Goal: Information Seeking & Learning: Learn about a topic

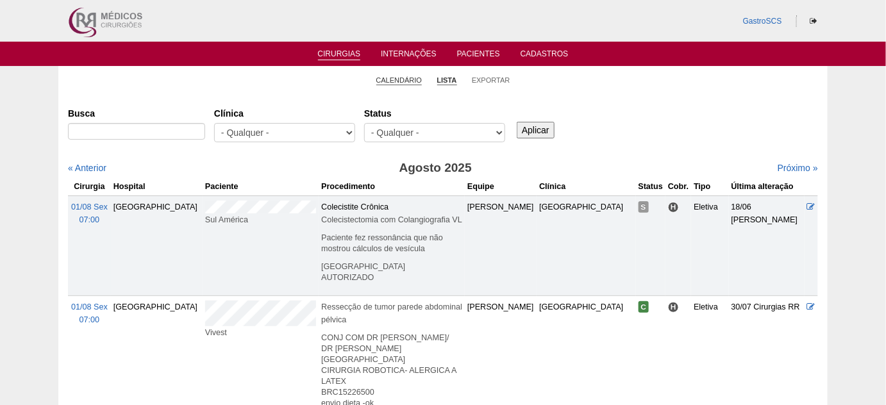
click at [391, 79] on link "Calendário" at bounding box center [399, 81] width 46 height 10
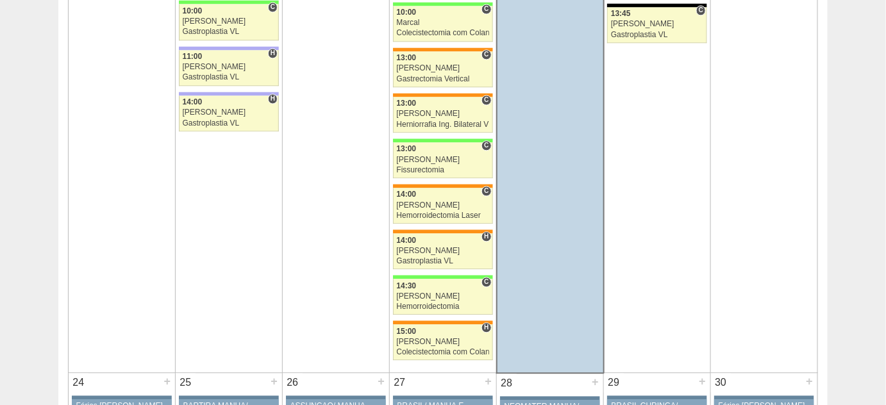
scroll to position [2564, 0]
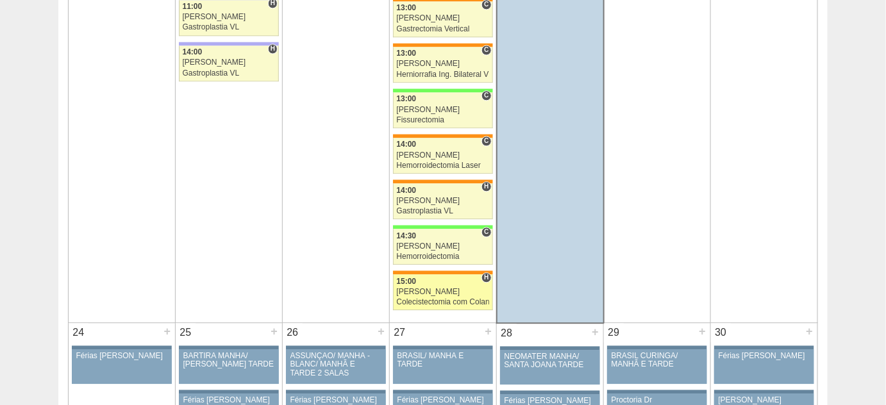
click at [410, 288] on div "[PERSON_NAME]" at bounding box center [443, 292] width 92 height 8
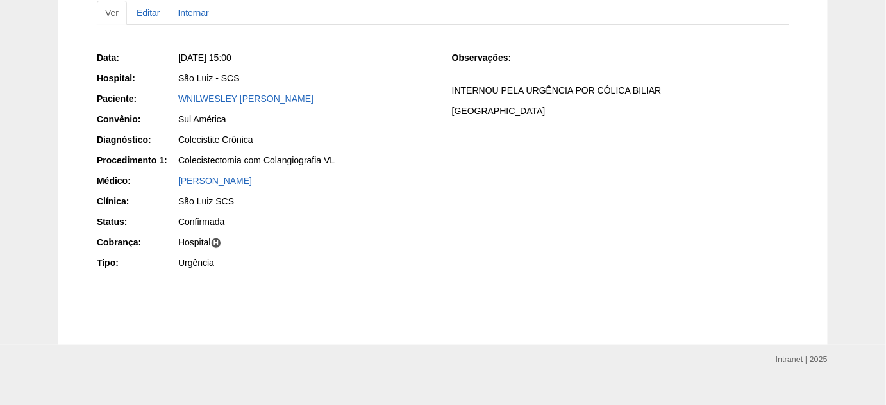
scroll to position [163, 0]
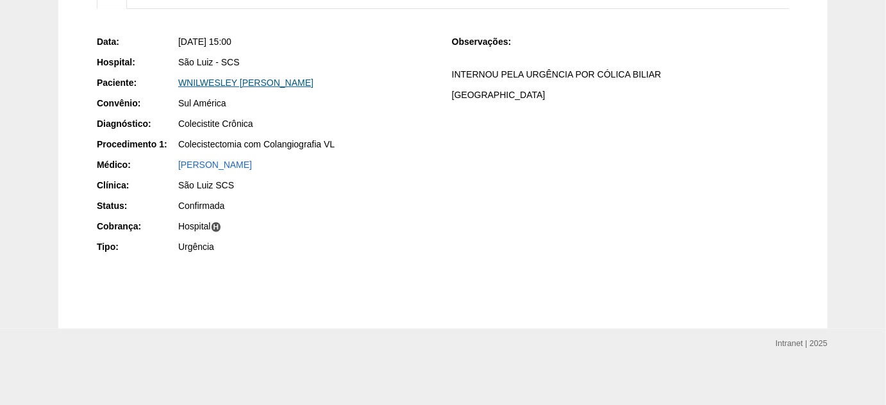
click at [251, 81] on link "WNILWESLEY SAMPAIO MARTINS" at bounding box center [245, 83] width 135 height 10
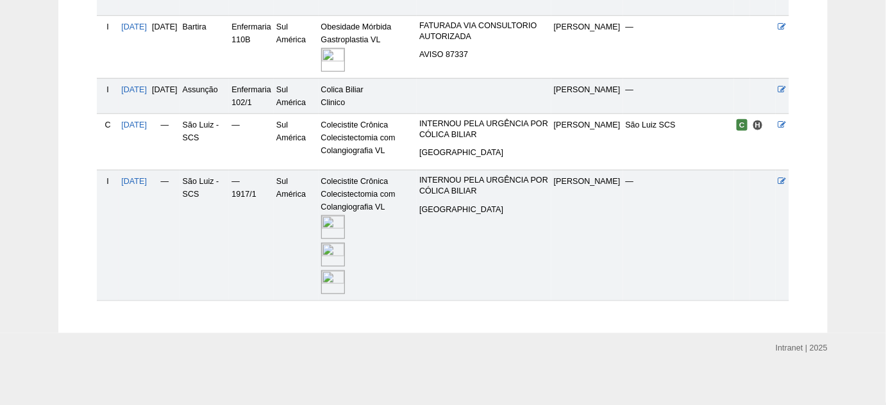
scroll to position [414, 0]
click at [345, 217] on img at bounding box center [333, 225] width 24 height 24
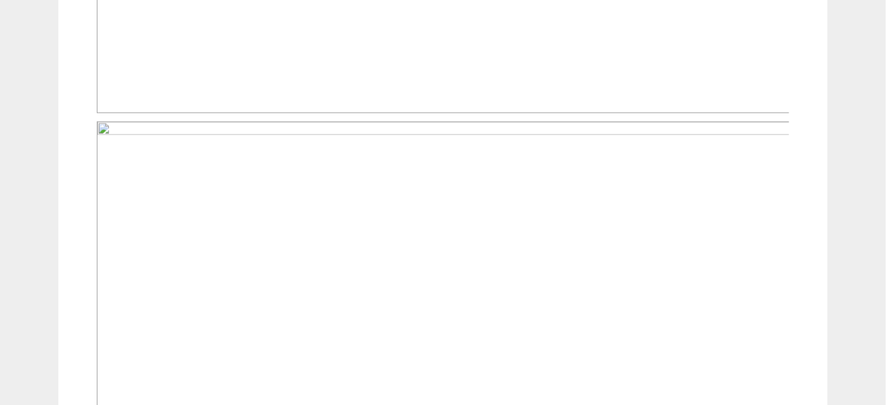
scroll to position [815, 0]
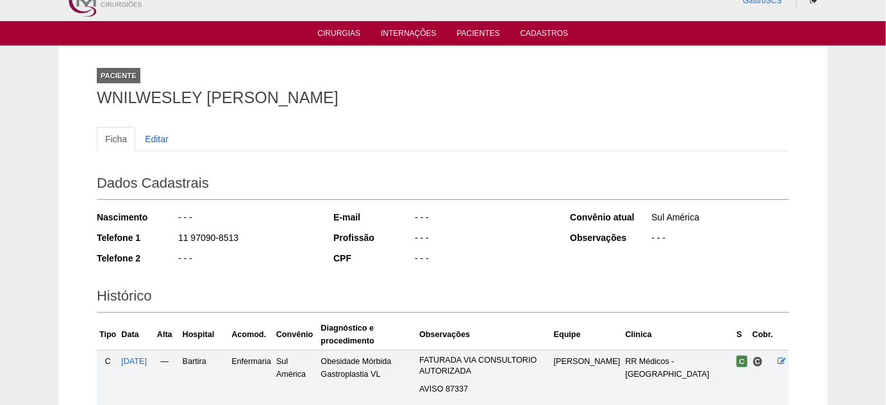
scroll to position [6, 0]
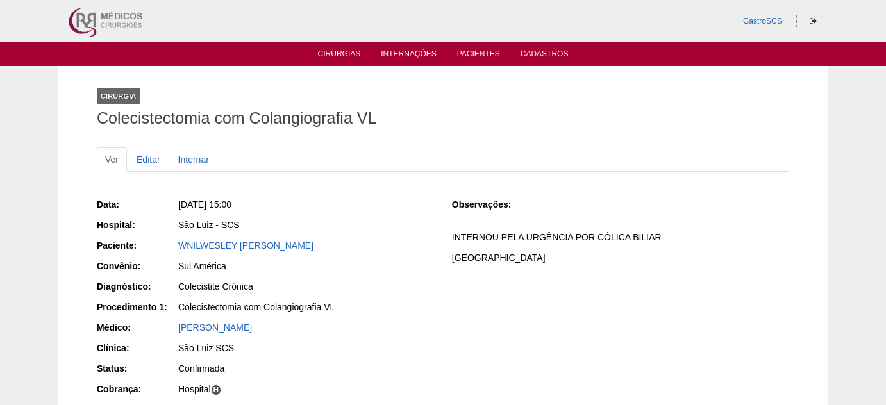
scroll to position [156, 0]
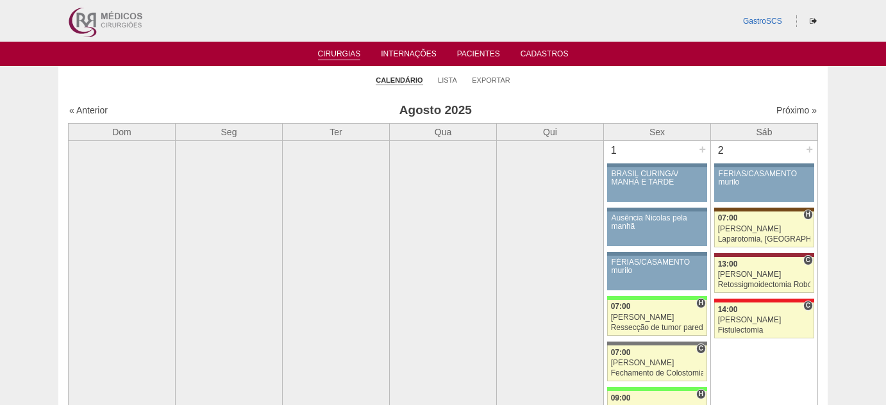
scroll to position [2564, 0]
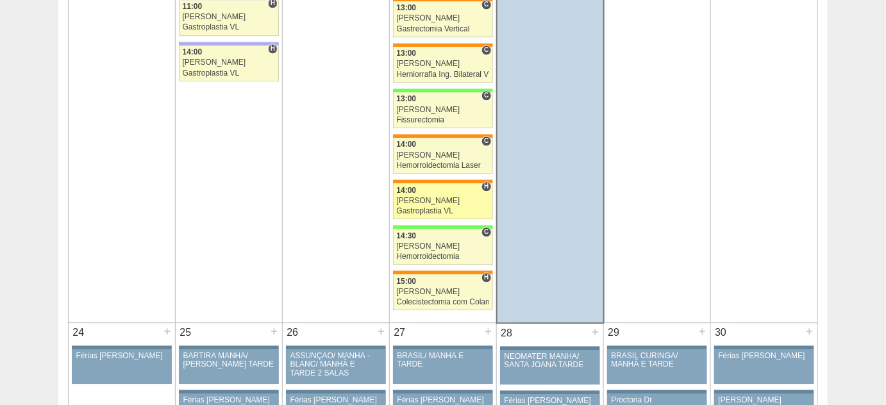
click at [417, 207] on div "Gastroplastia VL" at bounding box center [443, 211] width 92 height 8
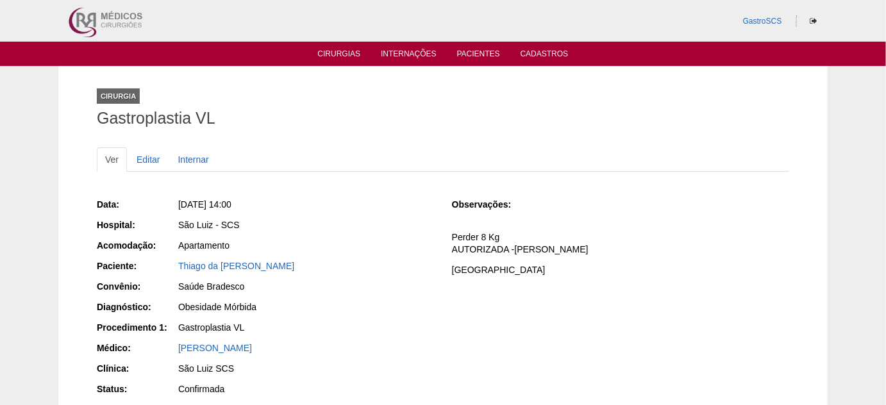
click at [244, 260] on div "Thiago da [PERSON_NAME]" at bounding box center [306, 266] width 256 height 13
click at [244, 267] on link "Thiago da [PERSON_NAME]" at bounding box center [236, 266] width 116 height 10
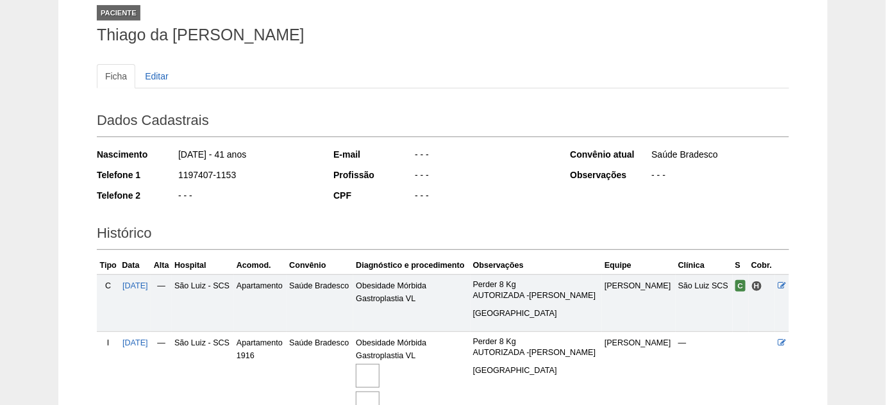
scroll to position [174, 0]
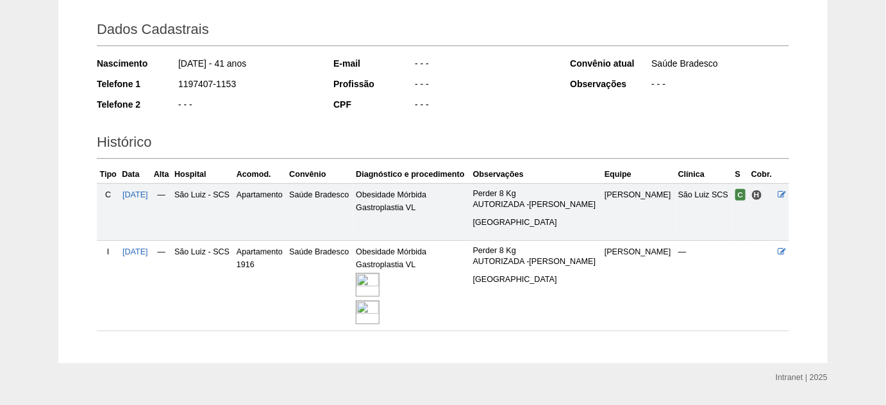
click at [379, 274] on img at bounding box center [368, 285] width 24 height 24
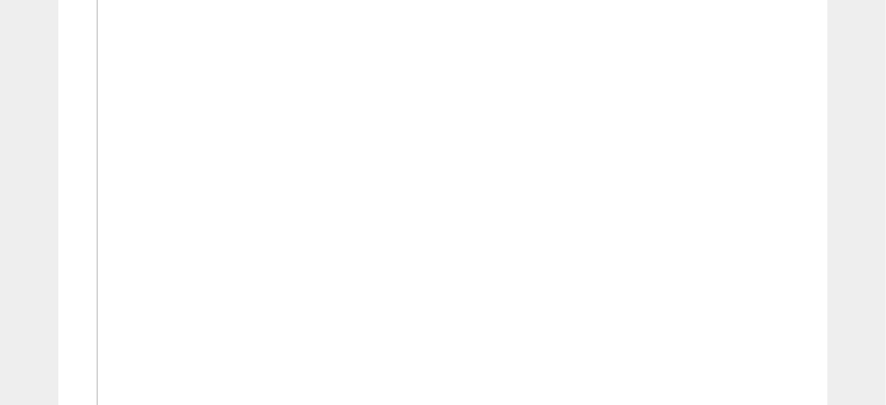
scroll to position [990, 0]
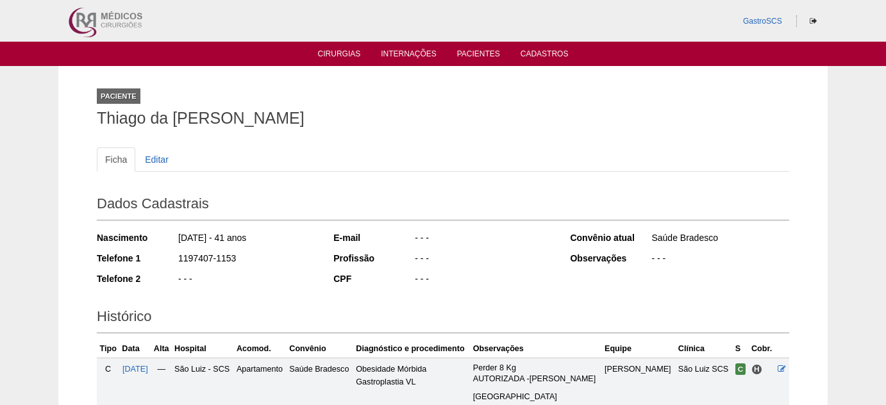
scroll to position [174, 0]
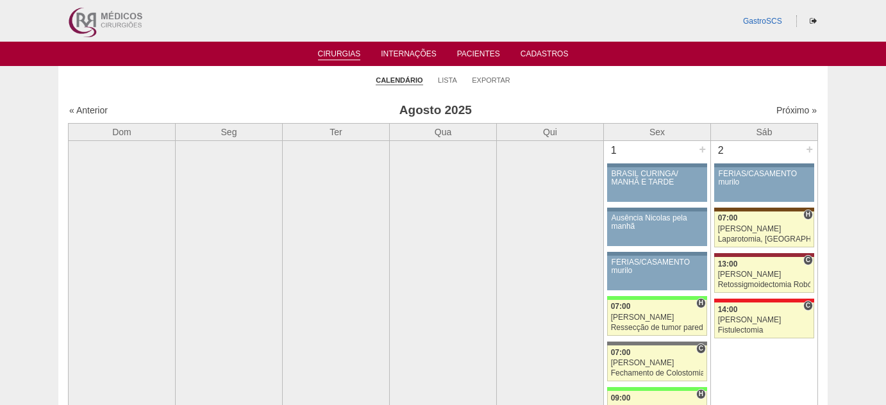
scroll to position [2564, 0]
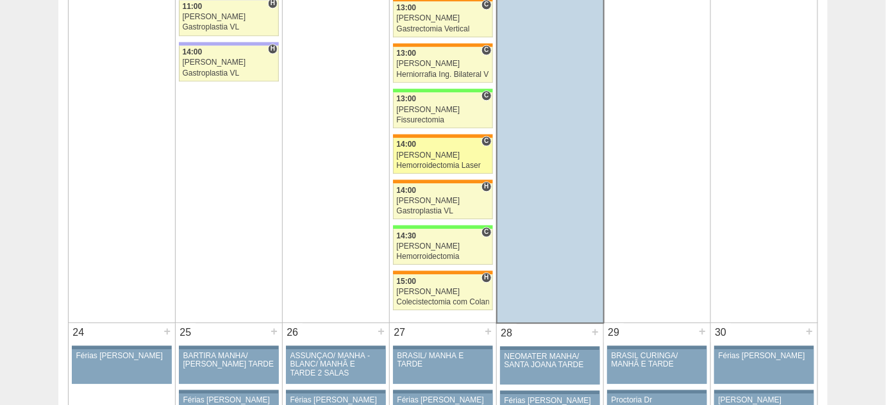
click at [441, 151] on div "Luiz Guilherme" at bounding box center [443, 155] width 92 height 8
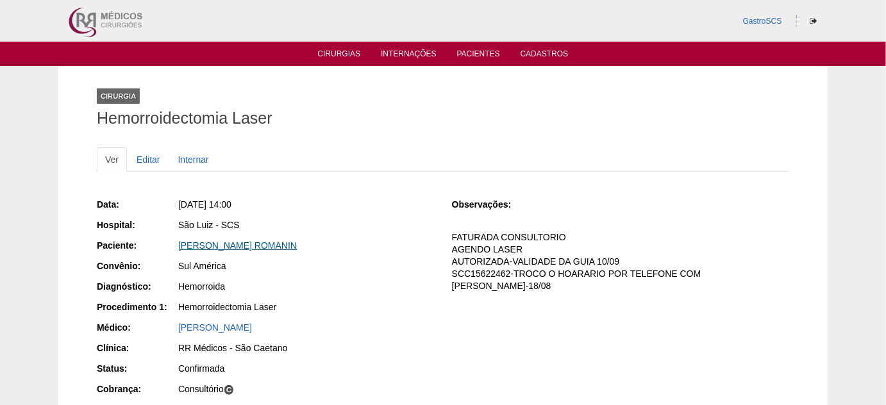
click at [262, 244] on link "THAYNA CORTESE ROMANIN" at bounding box center [237, 245] width 119 height 10
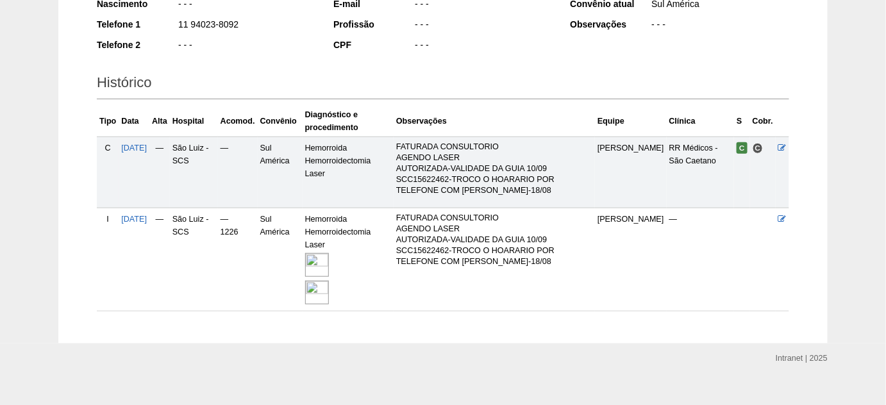
scroll to position [235, 0]
click at [323, 253] on img at bounding box center [317, 265] width 24 height 24
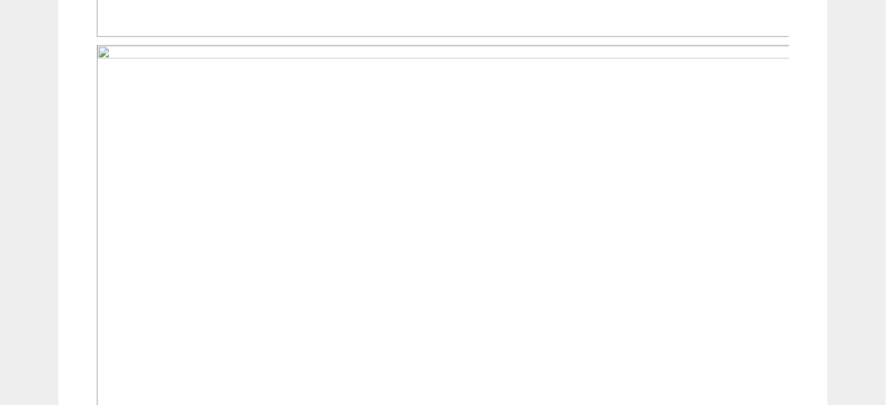
scroll to position [874, 0]
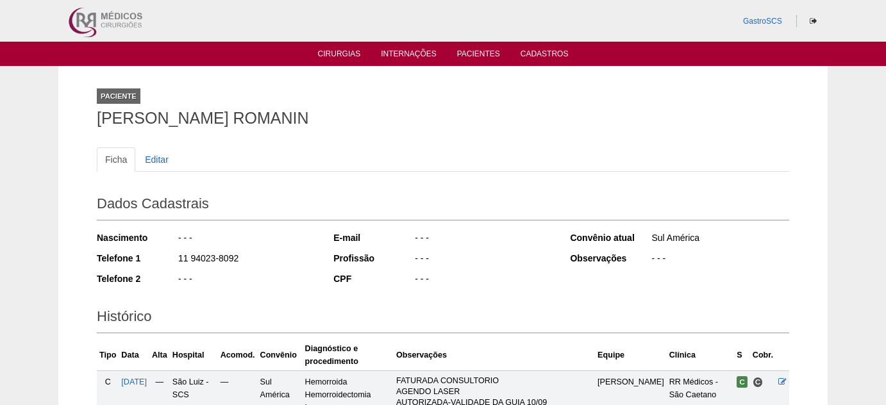
scroll to position [233, 0]
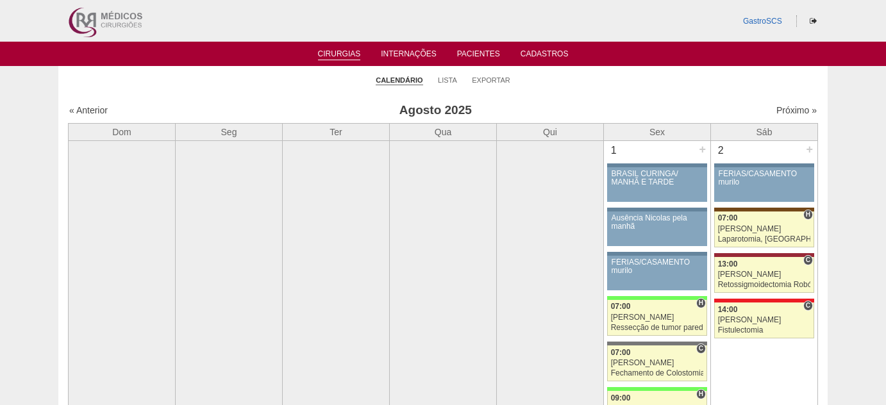
scroll to position [2564, 0]
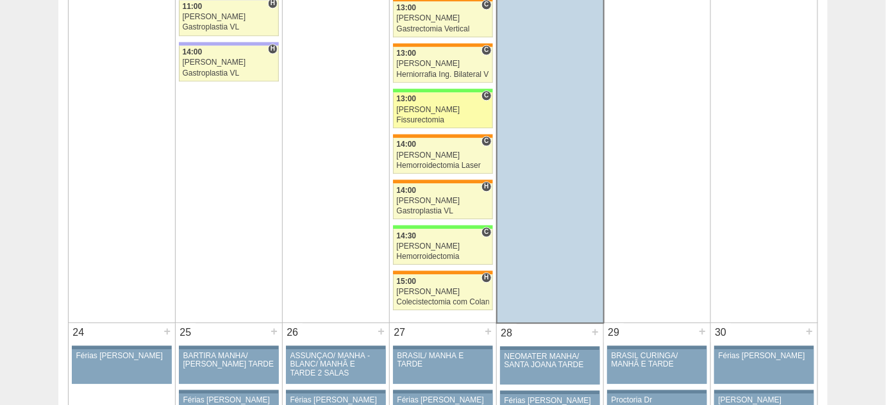
click at [429, 103] on link "87726 Juliana C 13:00 Juliana Fissurectomia Hospital Brasil RR Médicos - São Ca…" at bounding box center [443, 110] width 100 height 36
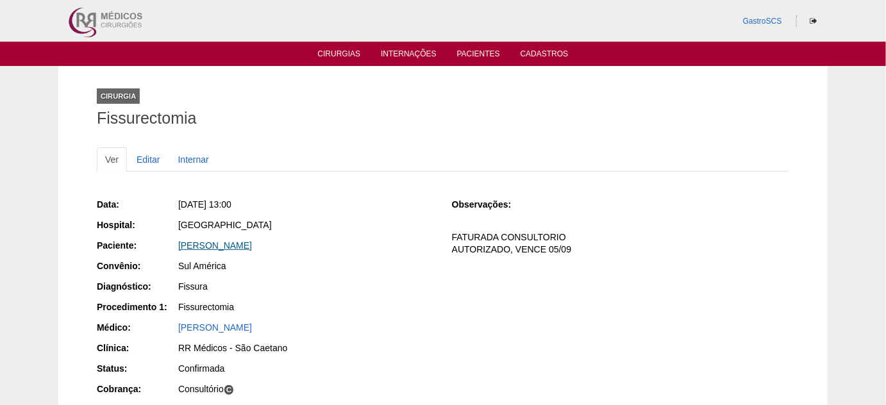
click at [252, 248] on link "[PERSON_NAME]" at bounding box center [215, 245] width 74 height 10
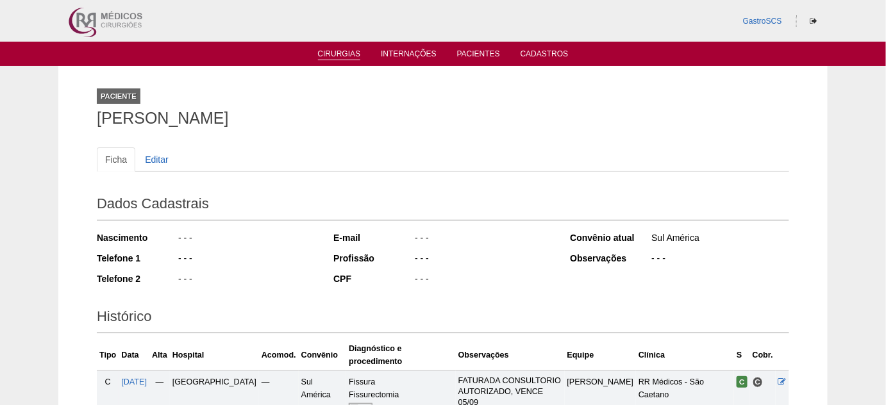
click at [352, 54] on link "Cirurgias" at bounding box center [339, 54] width 43 height 11
